Goal: Task Accomplishment & Management: Use online tool/utility

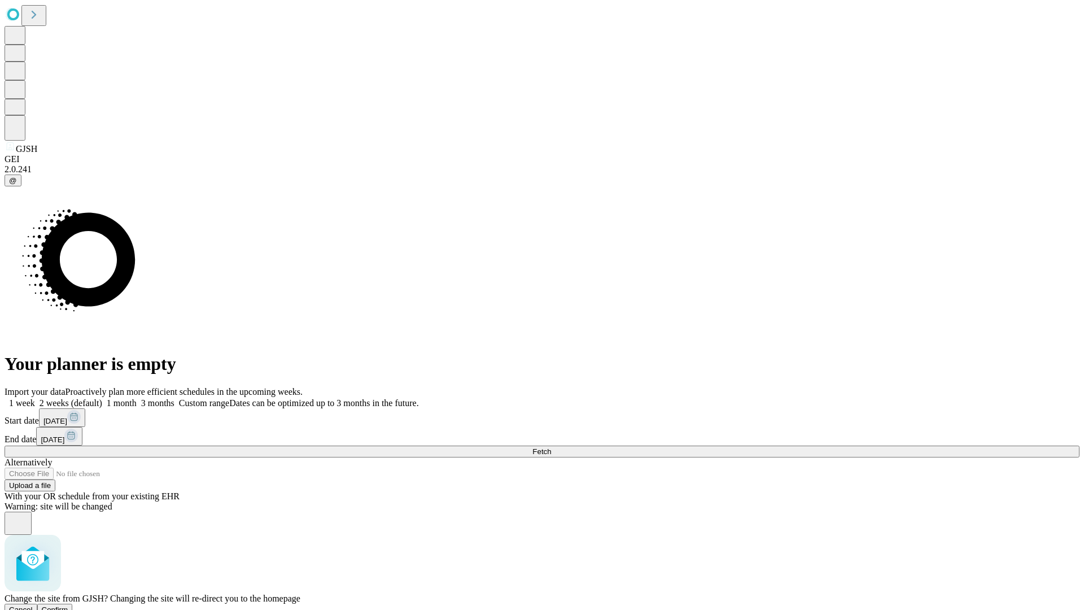
click at [68, 605] on span "Confirm" at bounding box center [55, 609] width 27 height 8
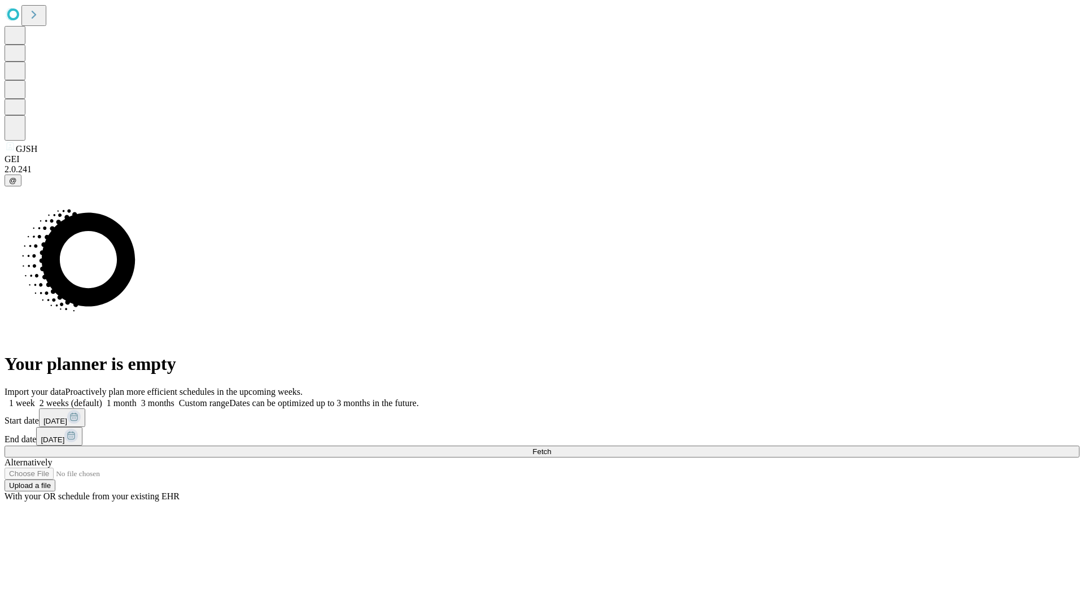
click at [137, 398] on label "1 month" at bounding box center [119, 403] width 34 height 10
click at [551, 447] on span "Fetch" at bounding box center [541, 451] width 19 height 8
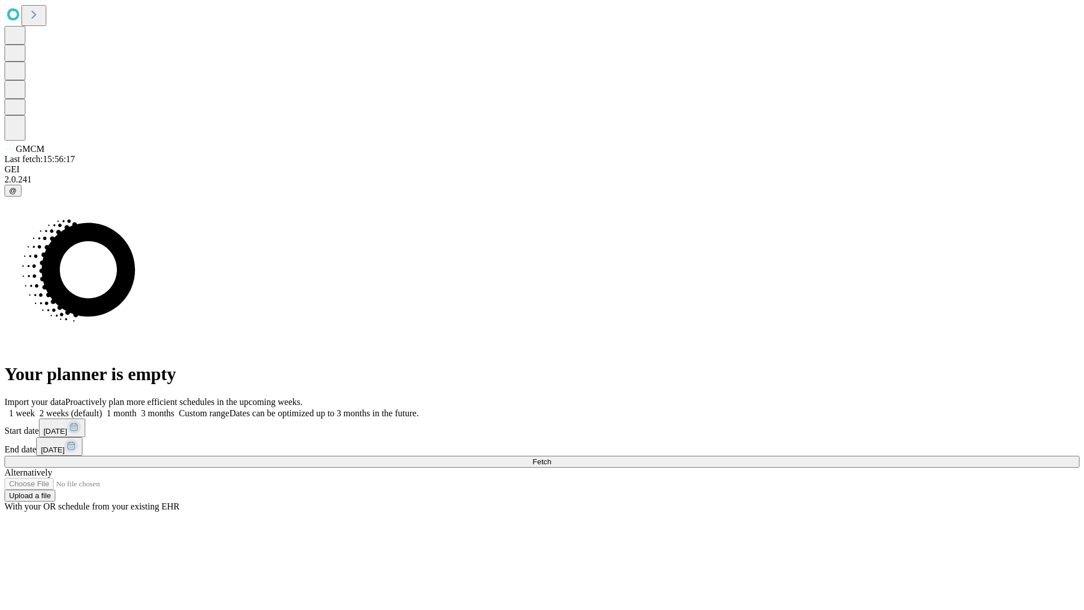
click at [137, 408] on label "1 month" at bounding box center [119, 413] width 34 height 10
click at [551, 457] on span "Fetch" at bounding box center [541, 461] width 19 height 8
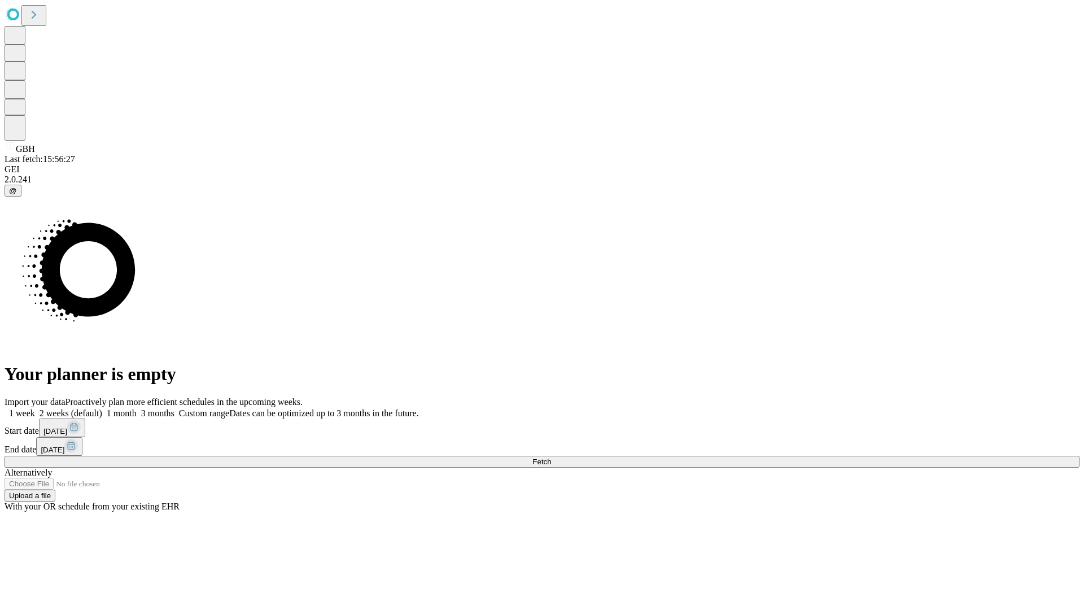
click at [551, 457] on span "Fetch" at bounding box center [541, 461] width 19 height 8
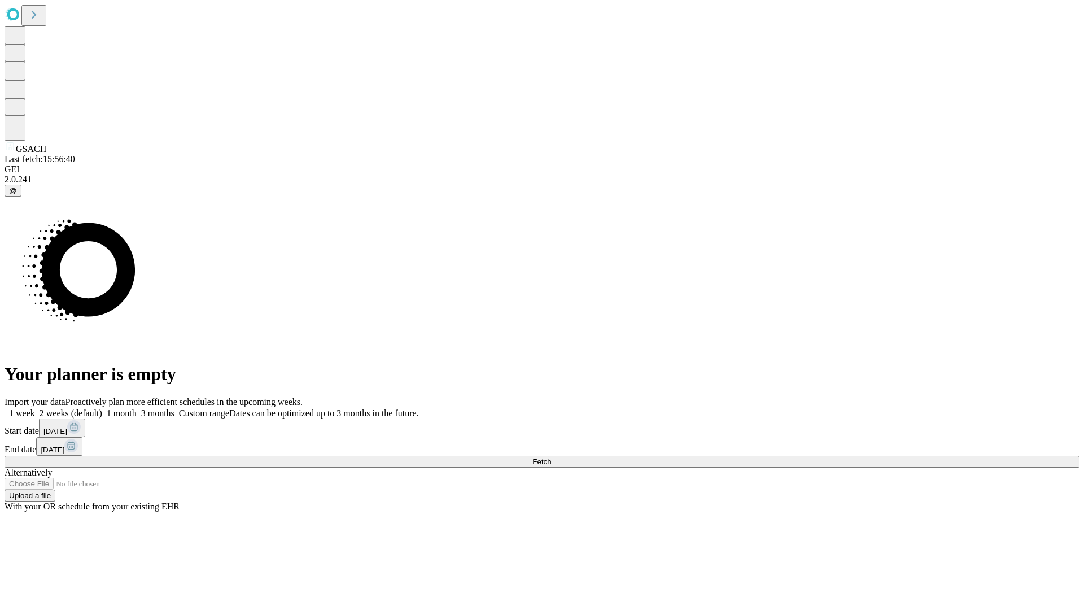
click at [137, 408] on label "1 month" at bounding box center [119, 413] width 34 height 10
click at [551, 457] on span "Fetch" at bounding box center [541, 461] width 19 height 8
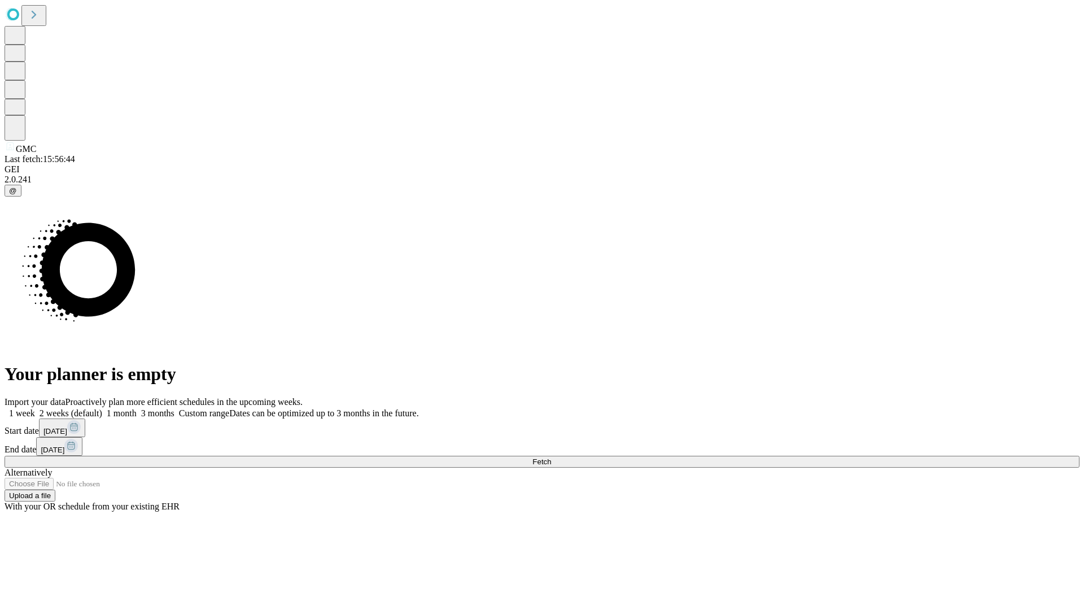
click at [137, 408] on label "1 month" at bounding box center [119, 413] width 34 height 10
click at [551, 457] on span "Fetch" at bounding box center [541, 461] width 19 height 8
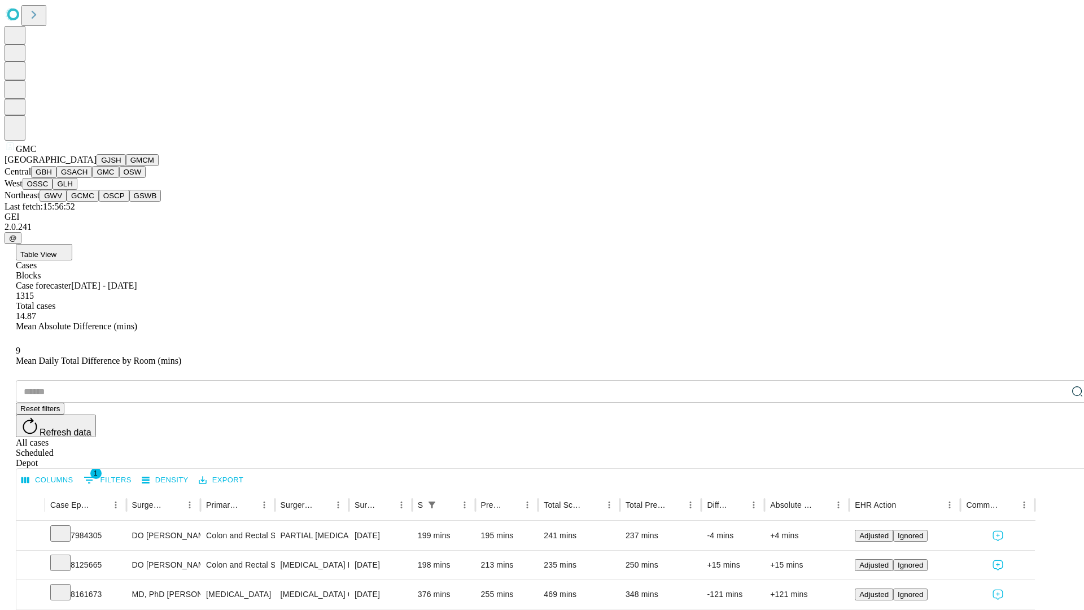
click at [119, 178] on button "OSW" at bounding box center [132, 172] width 27 height 12
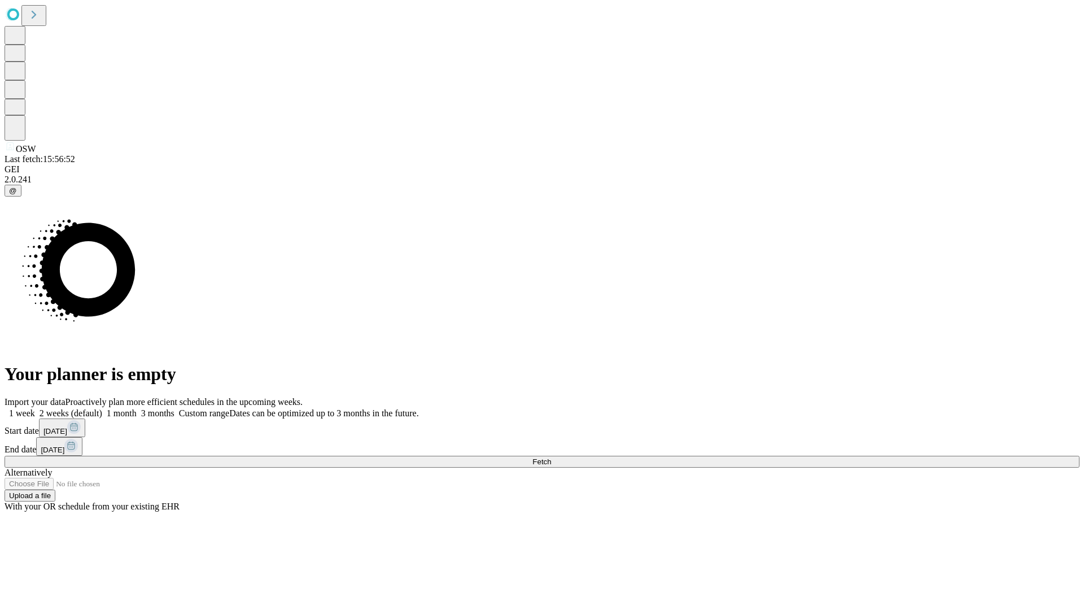
click at [137, 408] on label "1 month" at bounding box center [119, 413] width 34 height 10
click at [551, 457] on span "Fetch" at bounding box center [541, 461] width 19 height 8
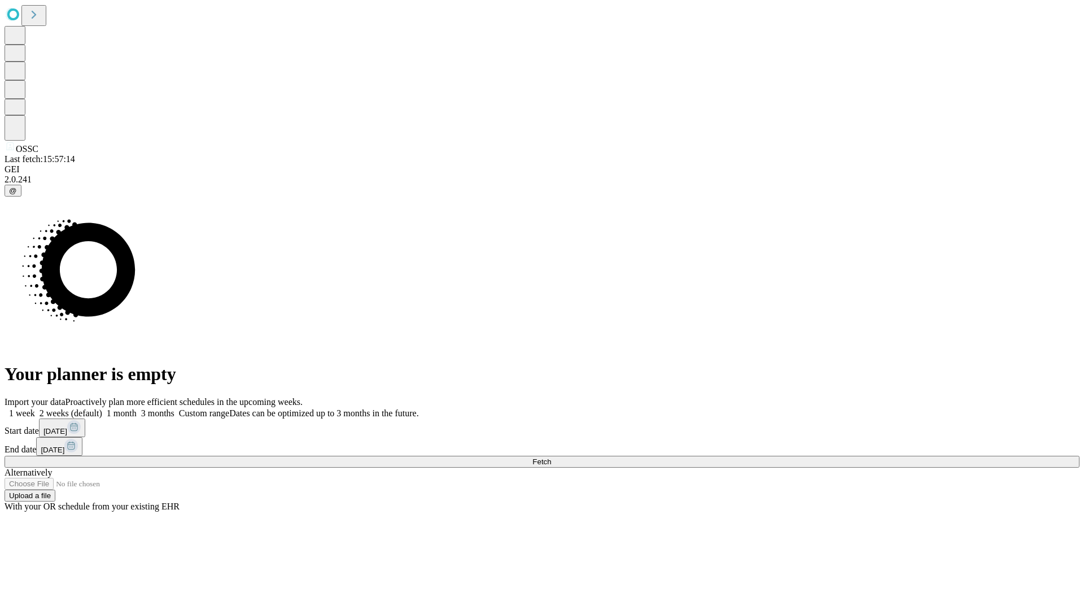
click at [137, 408] on label "1 month" at bounding box center [119, 413] width 34 height 10
click at [551, 457] on span "Fetch" at bounding box center [541, 461] width 19 height 8
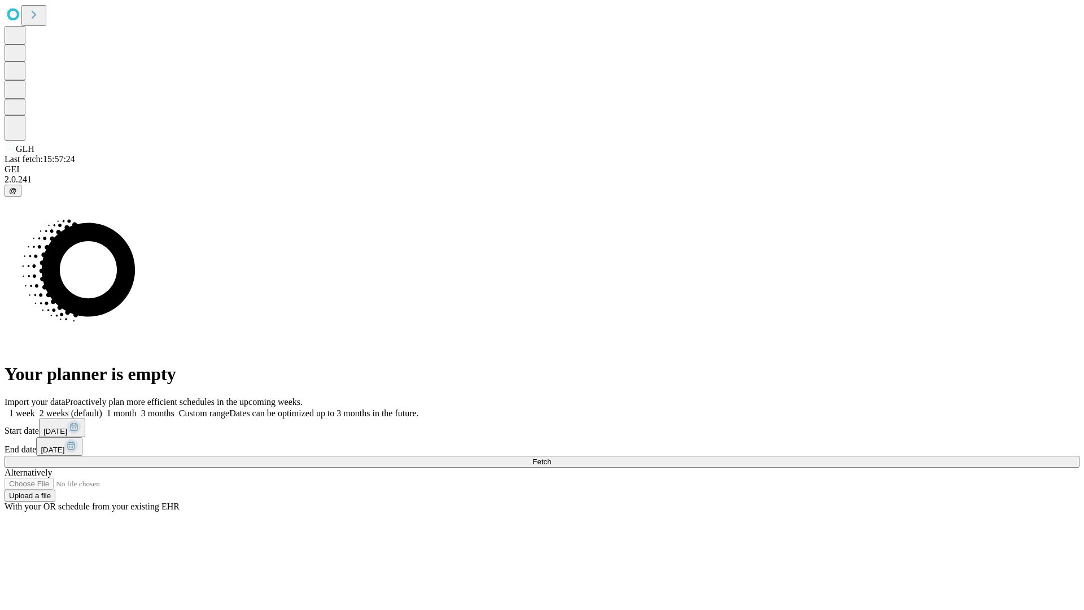
click at [137, 408] on label "1 month" at bounding box center [119, 413] width 34 height 10
click at [551, 457] on span "Fetch" at bounding box center [541, 461] width 19 height 8
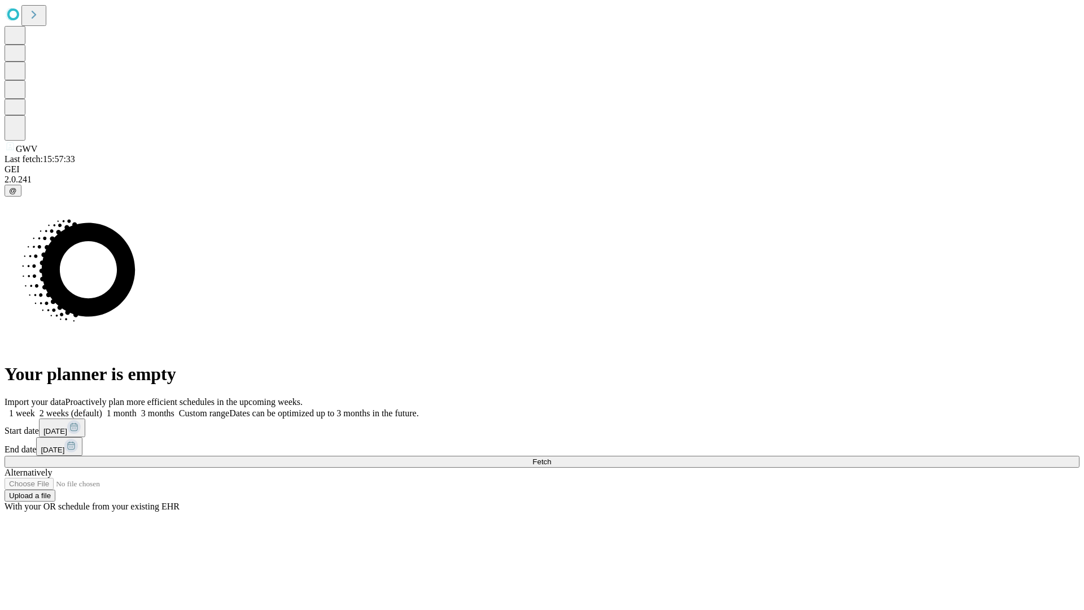
click at [551, 457] on span "Fetch" at bounding box center [541, 461] width 19 height 8
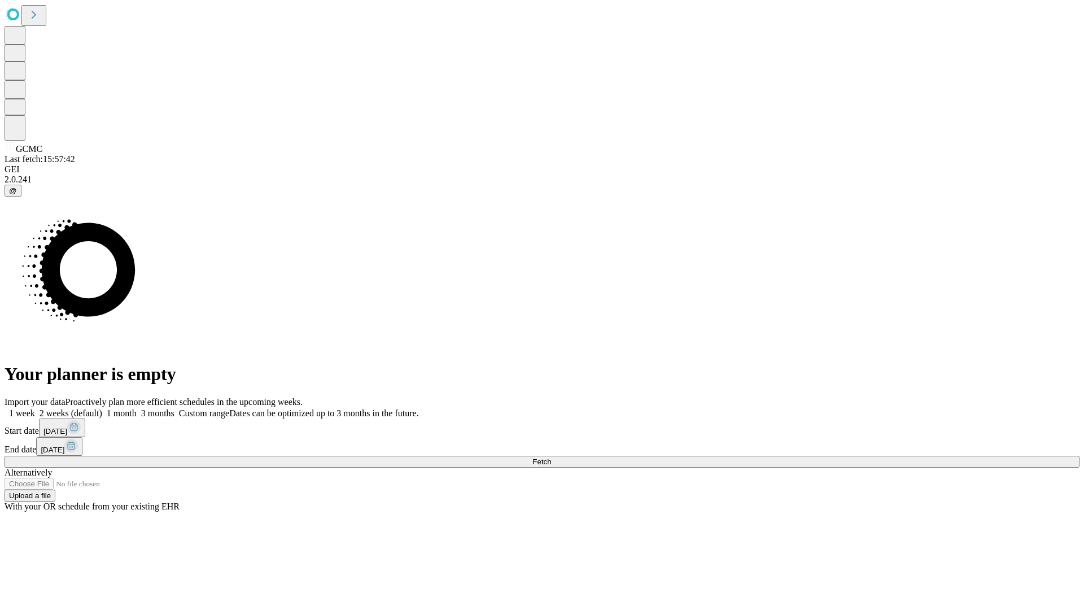
click at [137, 408] on label "1 month" at bounding box center [119, 413] width 34 height 10
click at [551, 457] on span "Fetch" at bounding box center [541, 461] width 19 height 8
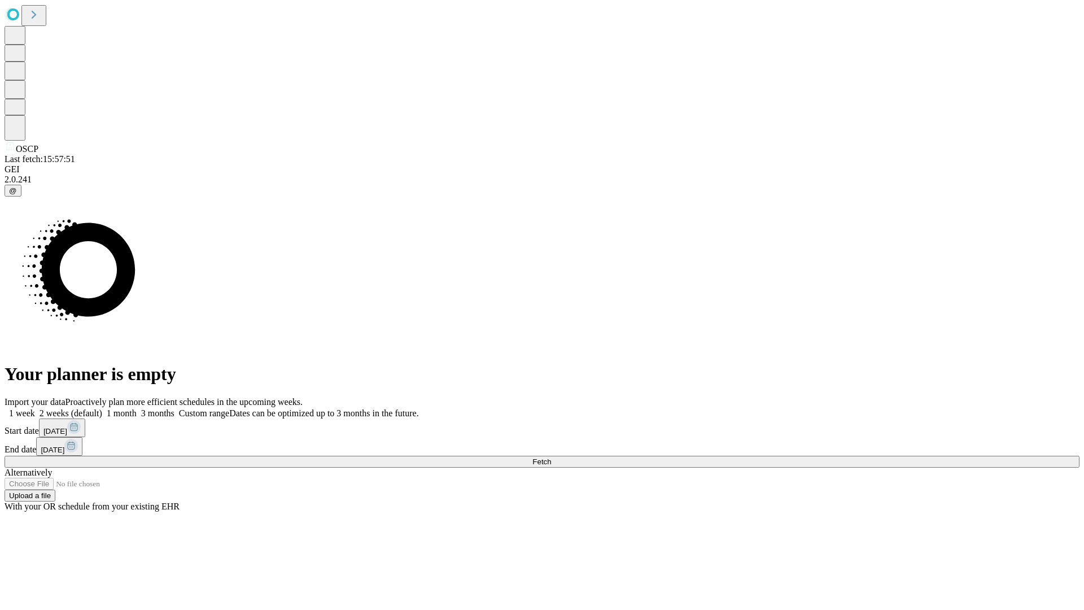
click at [551, 457] on span "Fetch" at bounding box center [541, 461] width 19 height 8
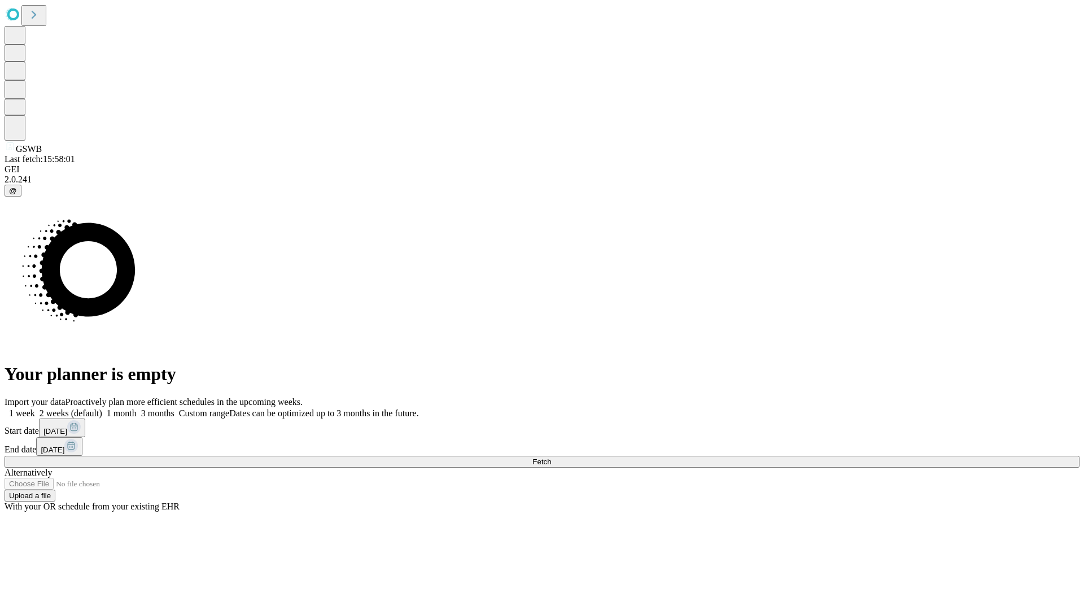
click at [137, 408] on label "1 month" at bounding box center [119, 413] width 34 height 10
click at [551, 457] on span "Fetch" at bounding box center [541, 461] width 19 height 8
